Goal: Task Accomplishment & Management: Manage account settings

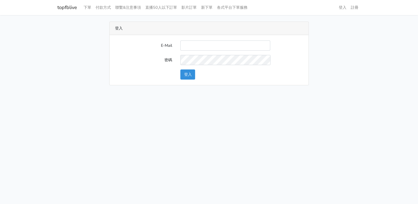
click at [204, 46] on input "E-Mail" at bounding box center [225, 45] width 90 height 10
type input "lillianokada@yahoo.com.tw"
click at [191, 68] on form "E-Mail lillianokada@yahoo.com.tw 密碼 登入" at bounding box center [209, 59] width 188 height 39
click at [189, 73] on button "登入" at bounding box center [187, 74] width 15 height 10
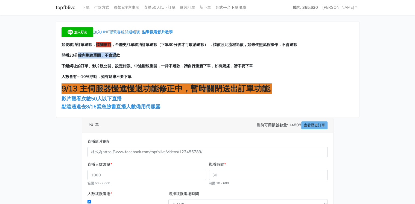
drag, startPoint x: 79, startPoint y: 56, endPoint x: 119, endPoint y: 56, distance: 39.3
click at [119, 56] on span "開播30分鐘內斷線重開，不會退款" at bounding box center [90, 54] width 58 height 5
drag, startPoint x: 119, startPoint y: 56, endPoint x: 116, endPoint y: 68, distance: 12.4
click at [116, 68] on span "下錯網址的訂單、影片沒公開、設定錯誤、中途斷線重開，一律不退款，請自行重新下單，如有疑慮，請不要下單" at bounding box center [156, 65] width 191 height 5
click at [136, 45] on span "，至歷史訂單取消訂單退款（下單30分後才可取消退款） ，請依照此流程退款，如未依照流程操作，不會退款" at bounding box center [204, 44] width 186 height 5
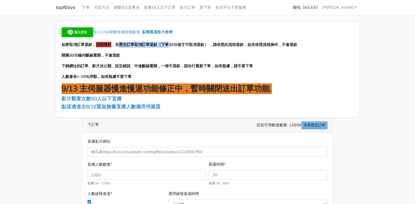
drag, startPoint x: 118, startPoint y: 44, endPoint x: 170, endPoint y: 44, distance: 52.2
click at [170, 44] on span "，至歷史訂單取消訂單退款（下單30分後才可取消退款） ，請依照此流程退款，如未依照流程操作，不會退款" at bounding box center [204, 44] width 186 height 5
